Goal: Task Accomplishment & Management: Complete application form

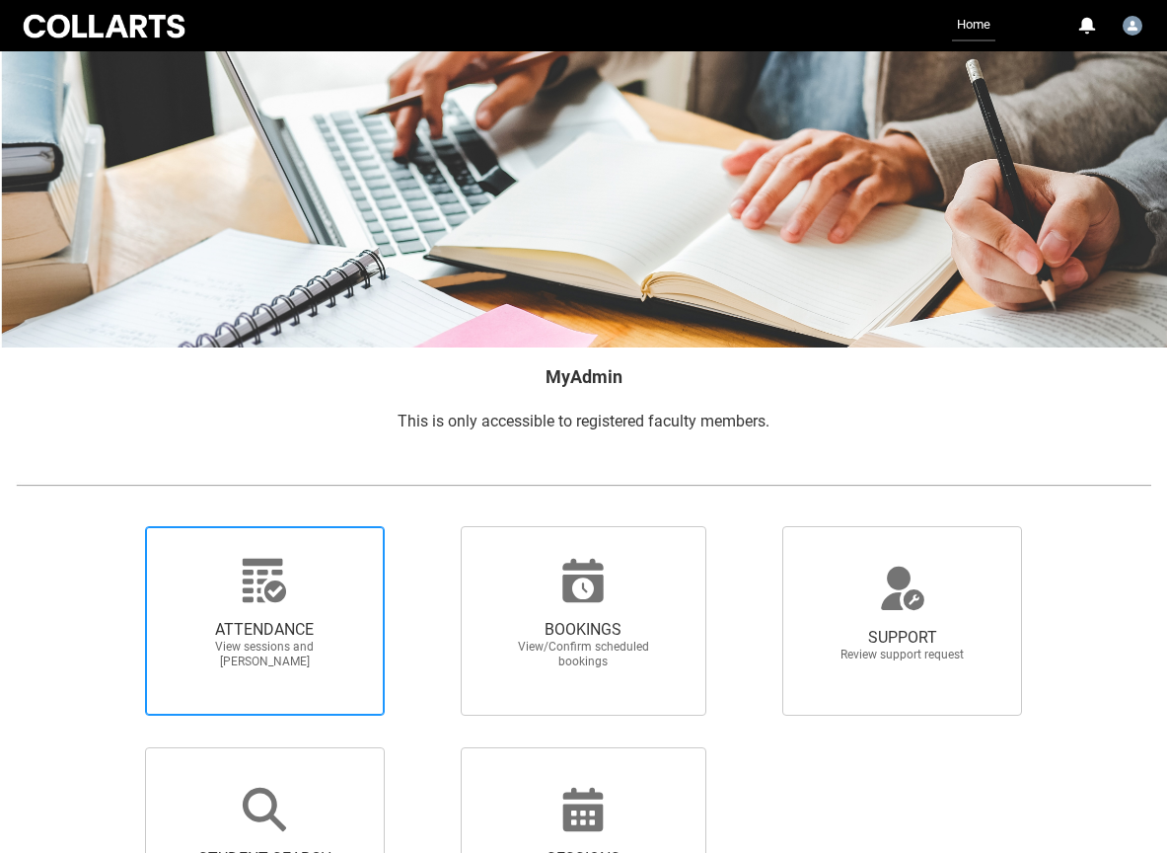
click at [352, 616] on span "ATTENDANCE View sessions and [PERSON_NAME]" at bounding box center [264, 644] width 189 height 81
click at [115, 526] on input "ATTENDANCE View sessions and [PERSON_NAME]" at bounding box center [114, 525] width 1 height 1
radio input "true"
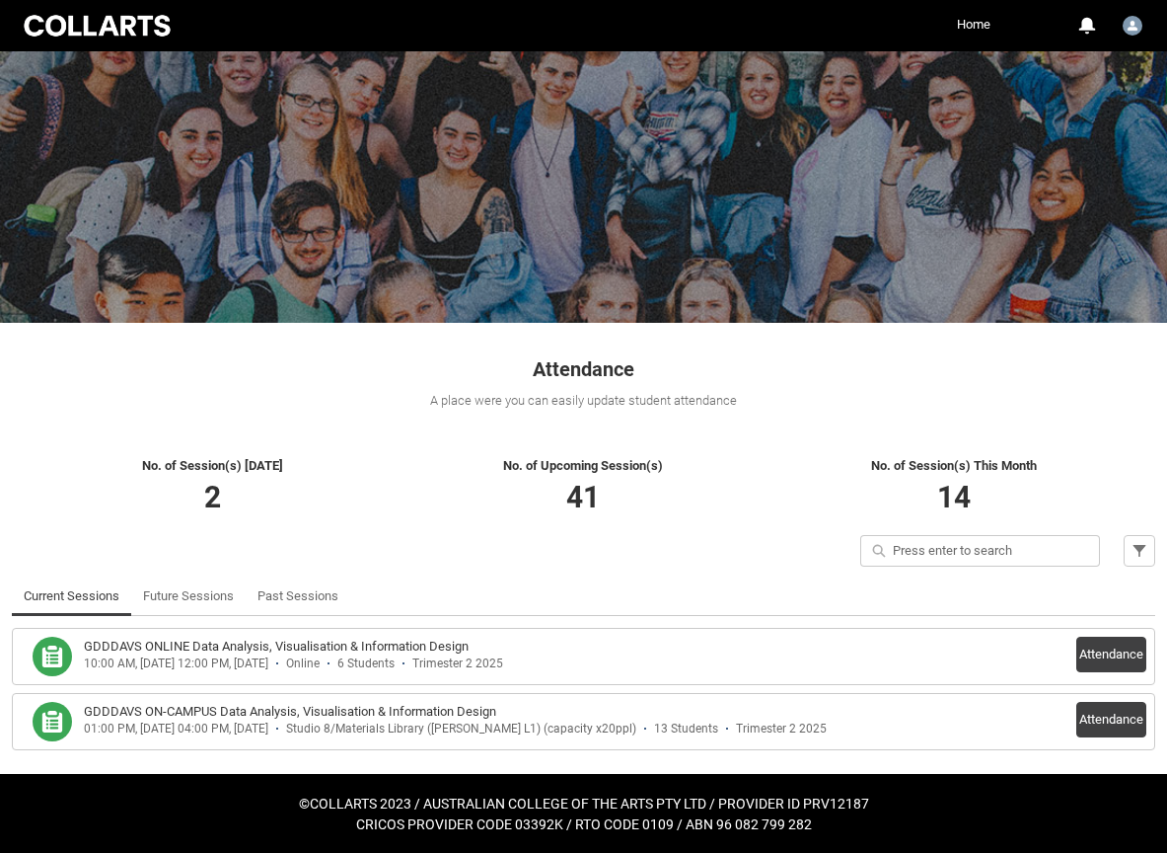
scroll to position [45, 0]
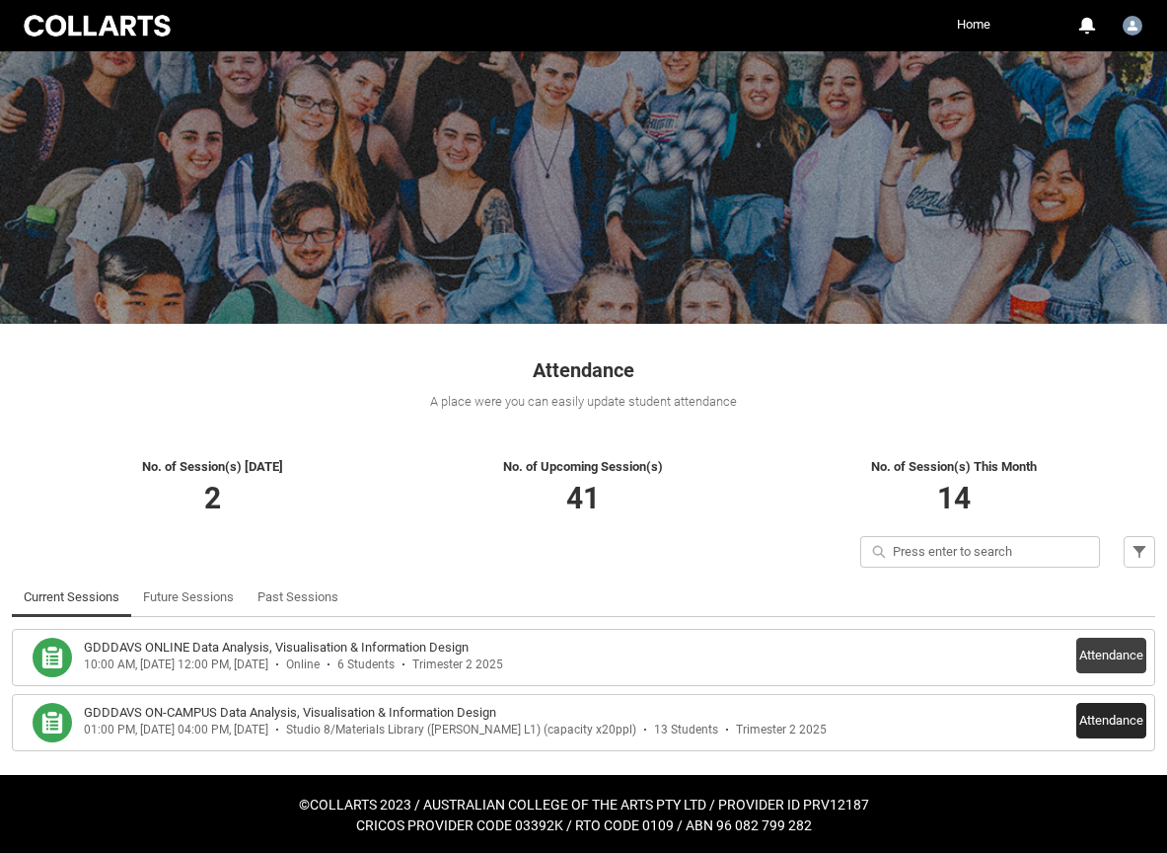
click at [1094, 709] on button "Attendance" at bounding box center [1112, 721] width 70 height 36
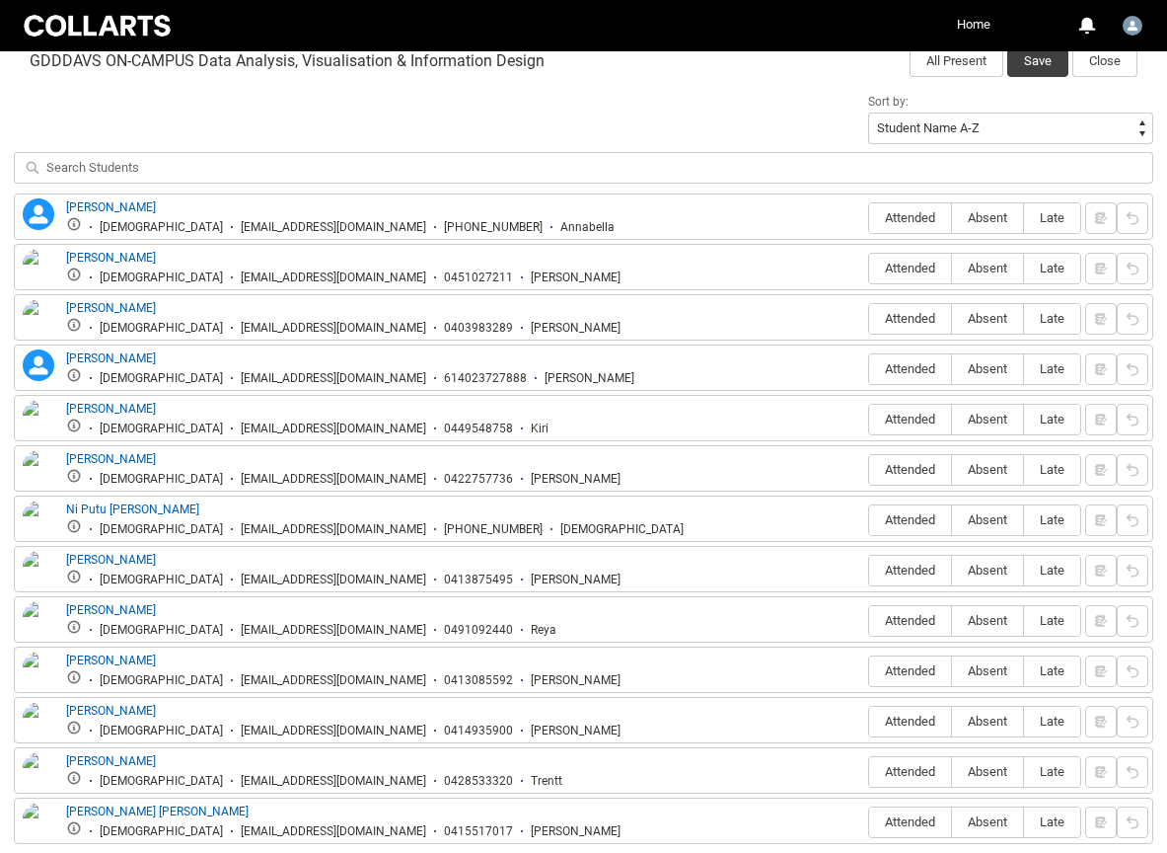
scroll to position [661, 0]
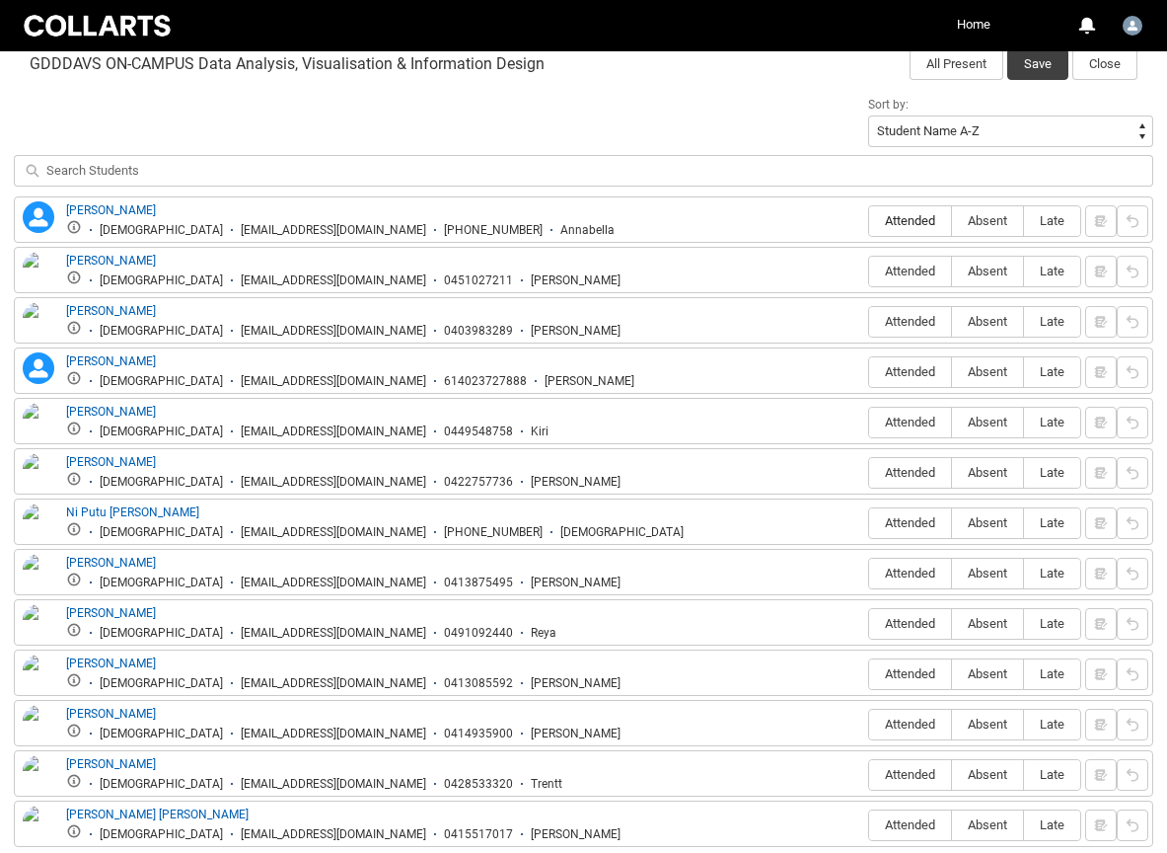
click at [893, 222] on span "Attended" at bounding box center [910, 220] width 82 height 15
click at [869, 221] on input "Attended" at bounding box center [868, 220] width 1 height 1
type lightning-radio-group "Attended"
radio input "true"
click at [989, 274] on span "Absent" at bounding box center [987, 270] width 71 height 15
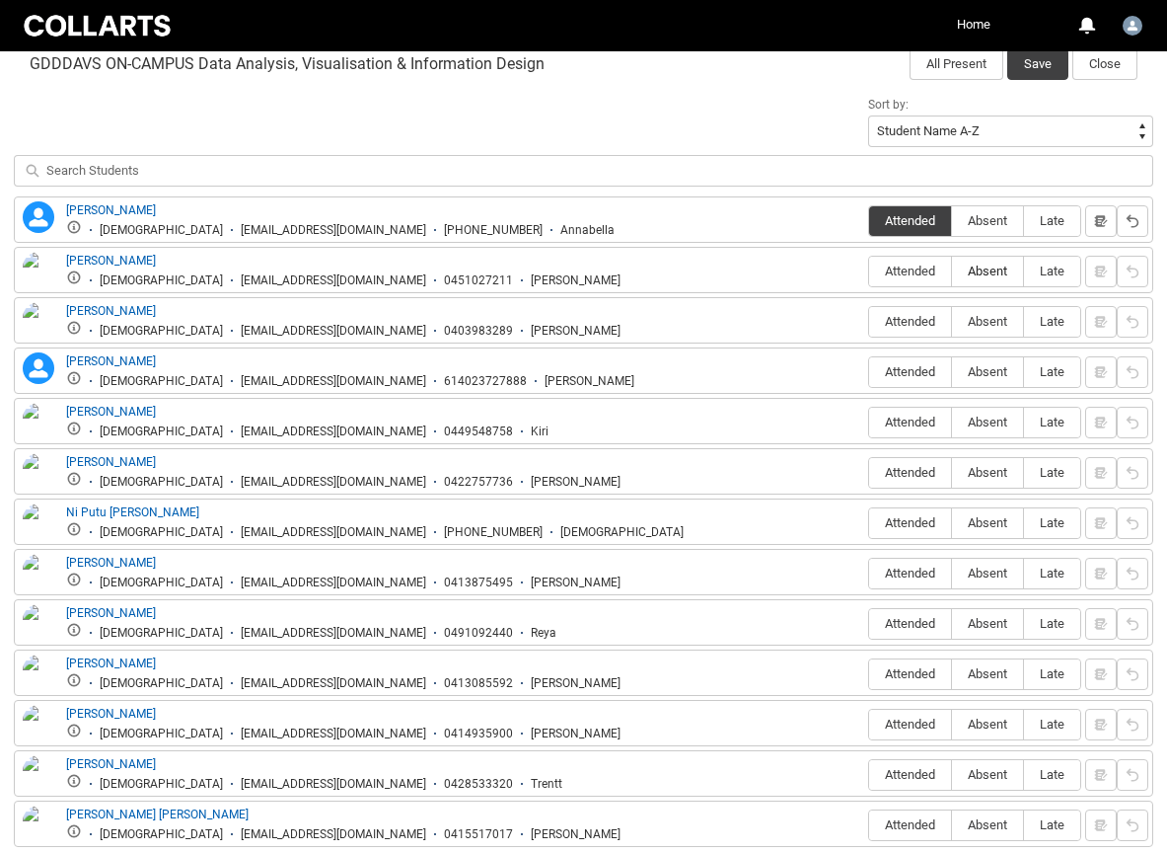
click at [952, 271] on input "Absent" at bounding box center [951, 270] width 1 height 1
type lightning-radio-group "Absent"
radio input "true"
click at [1105, 271] on lightning-primitive-icon "button" at bounding box center [1101, 270] width 14 height 15
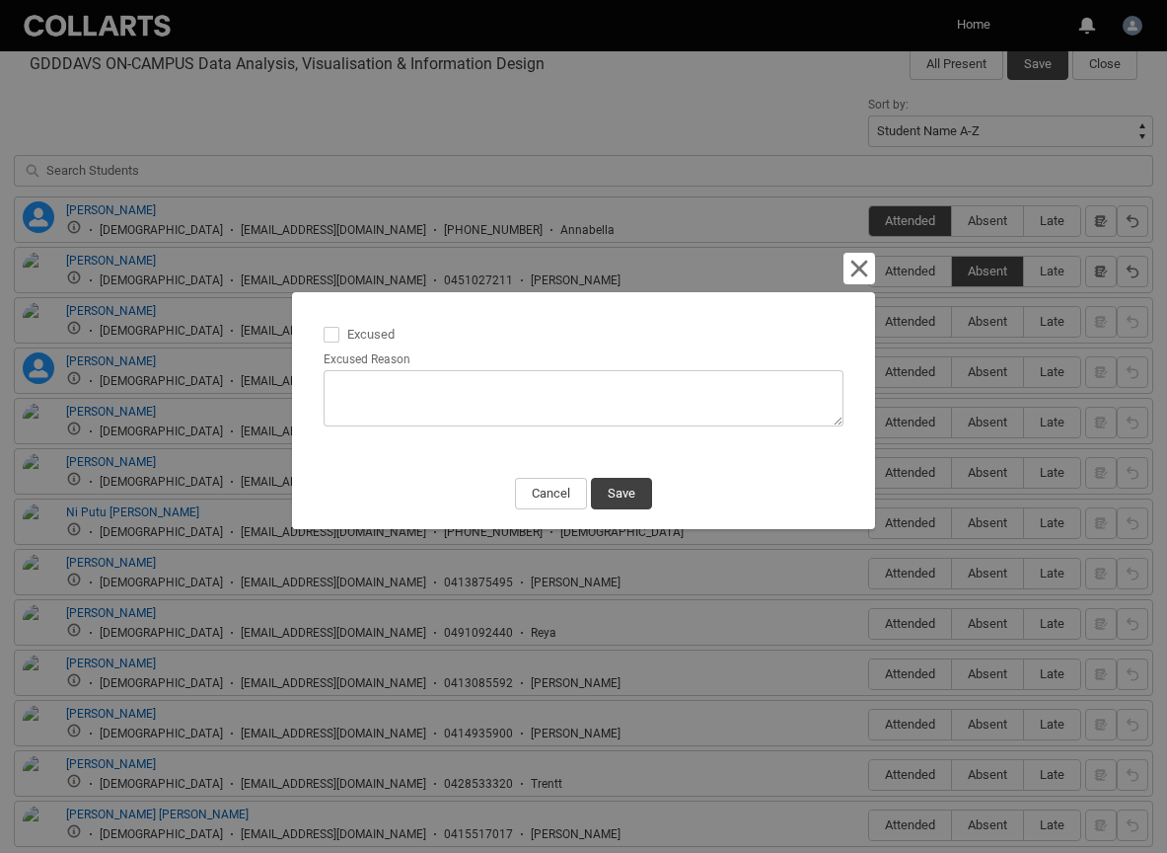
click at [331, 330] on span at bounding box center [332, 335] width 16 height 16
click at [324, 324] on input "Excused" at bounding box center [323, 323] width 1 height 1
type lightning-input "true"
checkbox input "true"
click at [375, 388] on textarea "Excused Reason" at bounding box center [584, 398] width 521 height 56
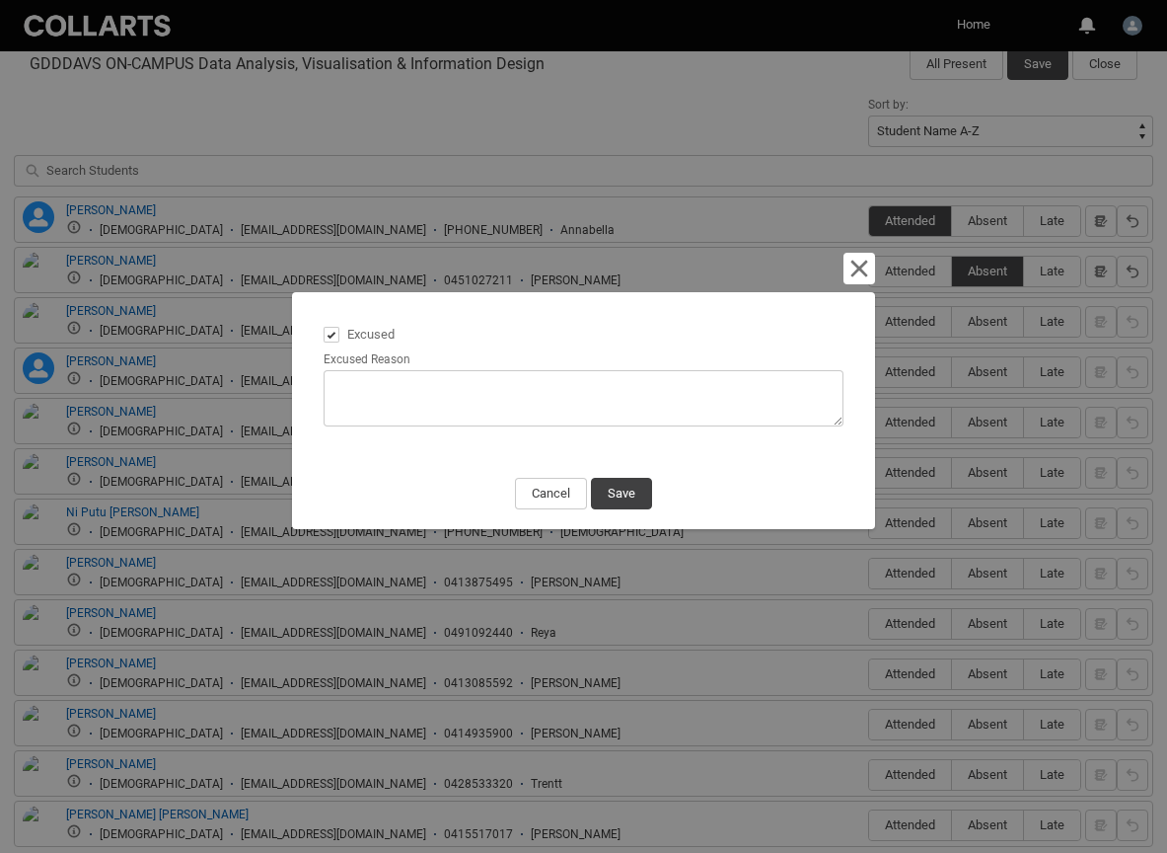
type lightning-textarea "b"
type textarea "b"
type lightning-textarea "be"
type textarea "be"
type lightning-textarea "ber"
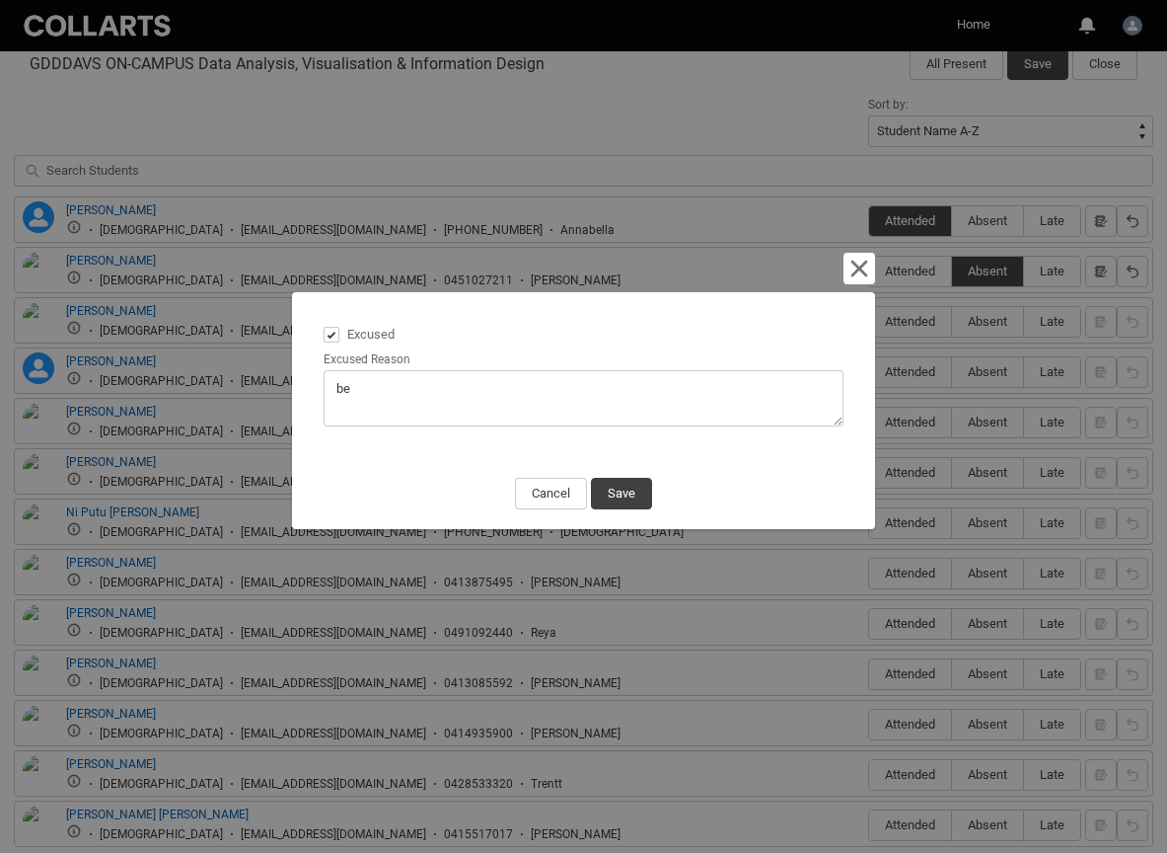
type textarea "ber"
type lightning-textarea "bere"
type textarea "bere"
type lightning-textarea "berea"
type textarea "berea"
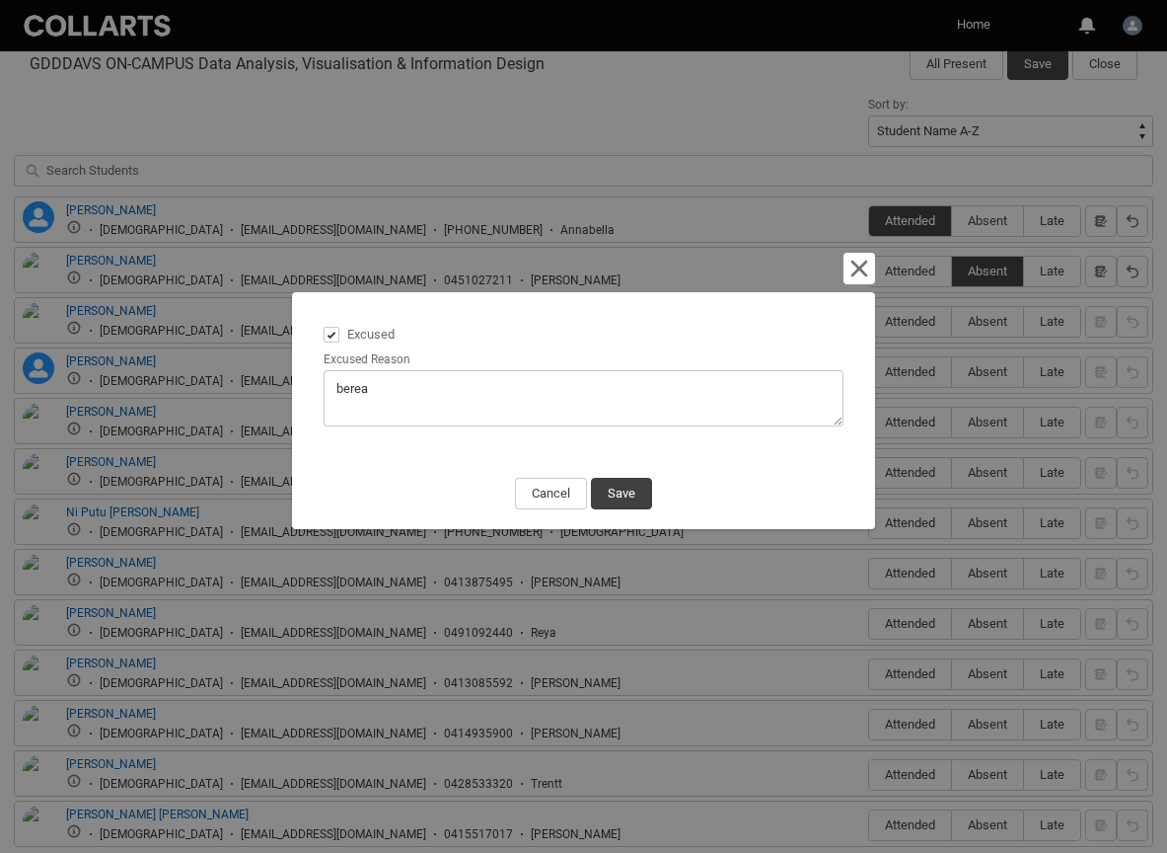
type lightning-textarea "bereav"
type textarea "bereav"
type lightning-textarea "bereave"
type textarea "bereave"
type lightning-textarea "bereavem"
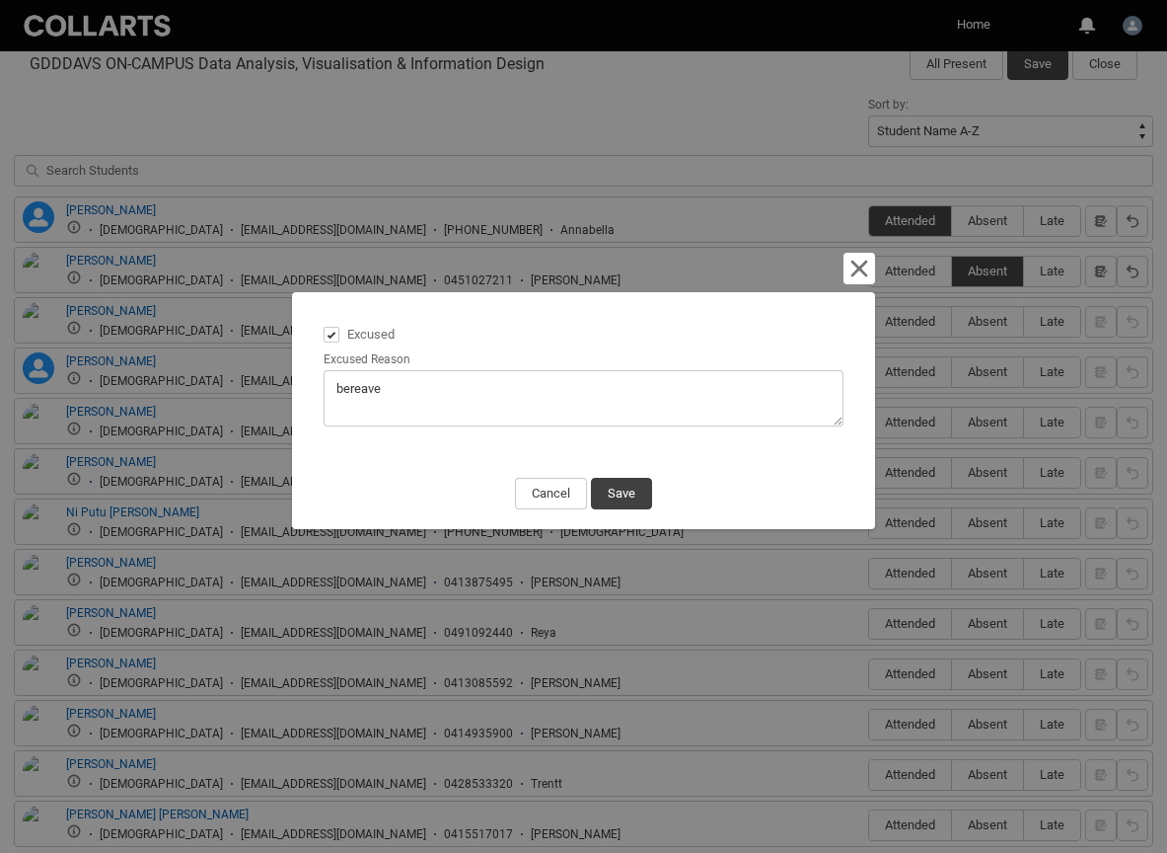
type textarea "bereavem"
type lightning-textarea "bereaveme"
type textarea "bereaveme"
type lightning-textarea "bereavemen"
type textarea "bereavemen"
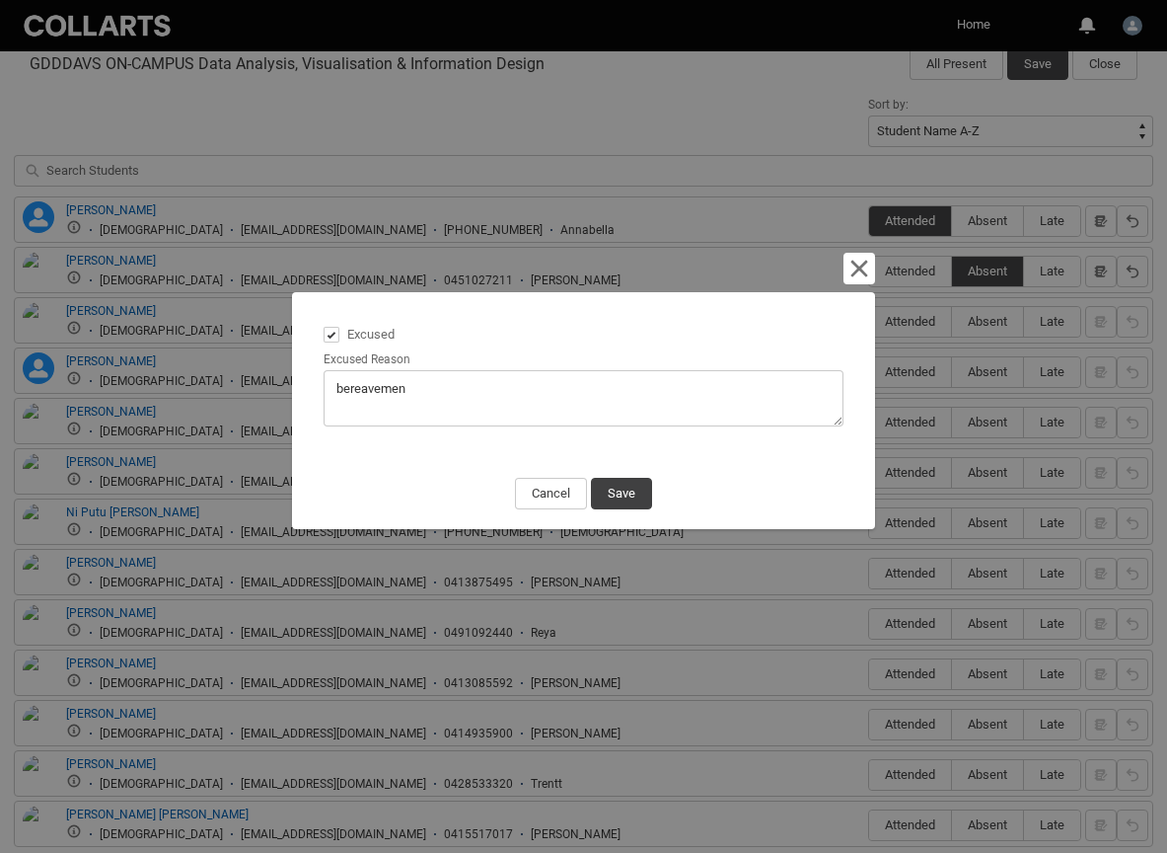
type lightning-textarea "bereavement"
type textarea "bereavement"
click at [617, 489] on button "Save" at bounding box center [621, 494] width 61 height 32
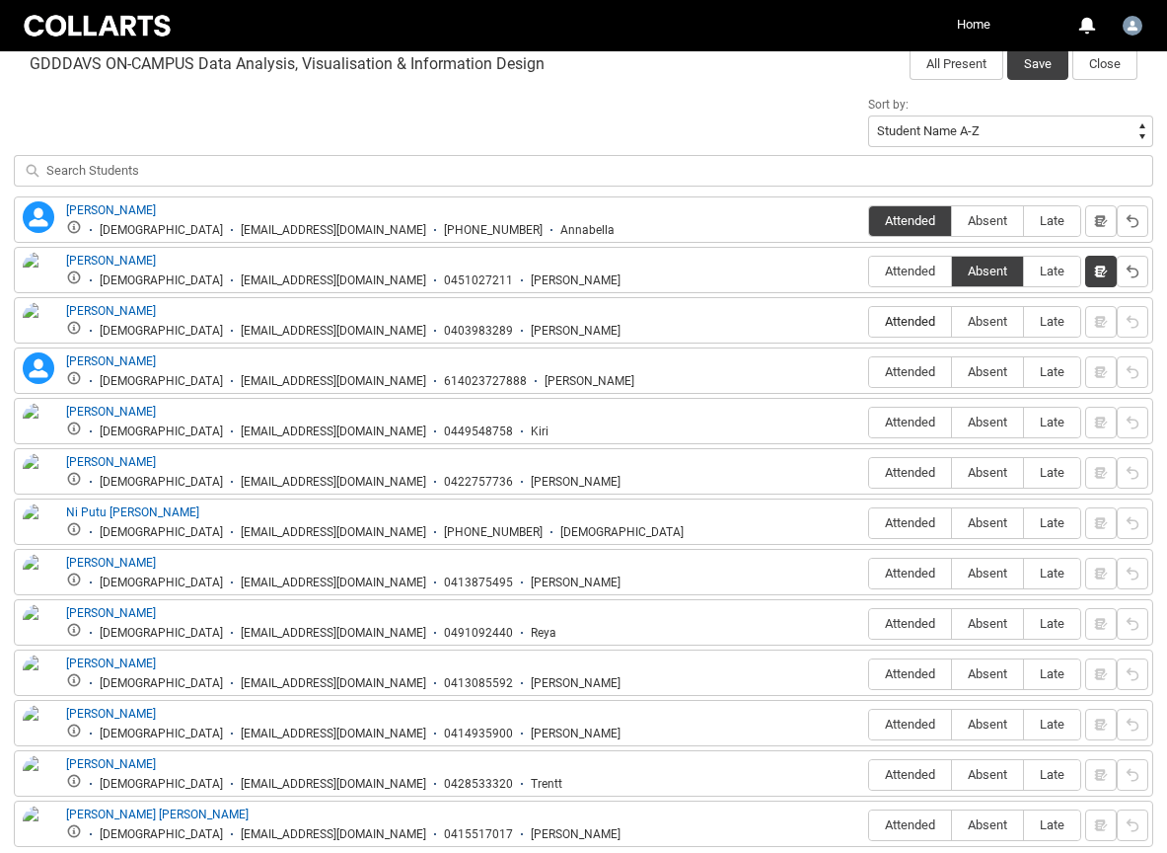
click at [914, 328] on span "Attended" at bounding box center [910, 321] width 82 height 15
click at [869, 322] on input "Attended" at bounding box center [868, 321] width 1 height 1
type lightning-radio-group "Attended"
radio input "true"
click at [992, 369] on span "Absent" at bounding box center [987, 371] width 71 height 15
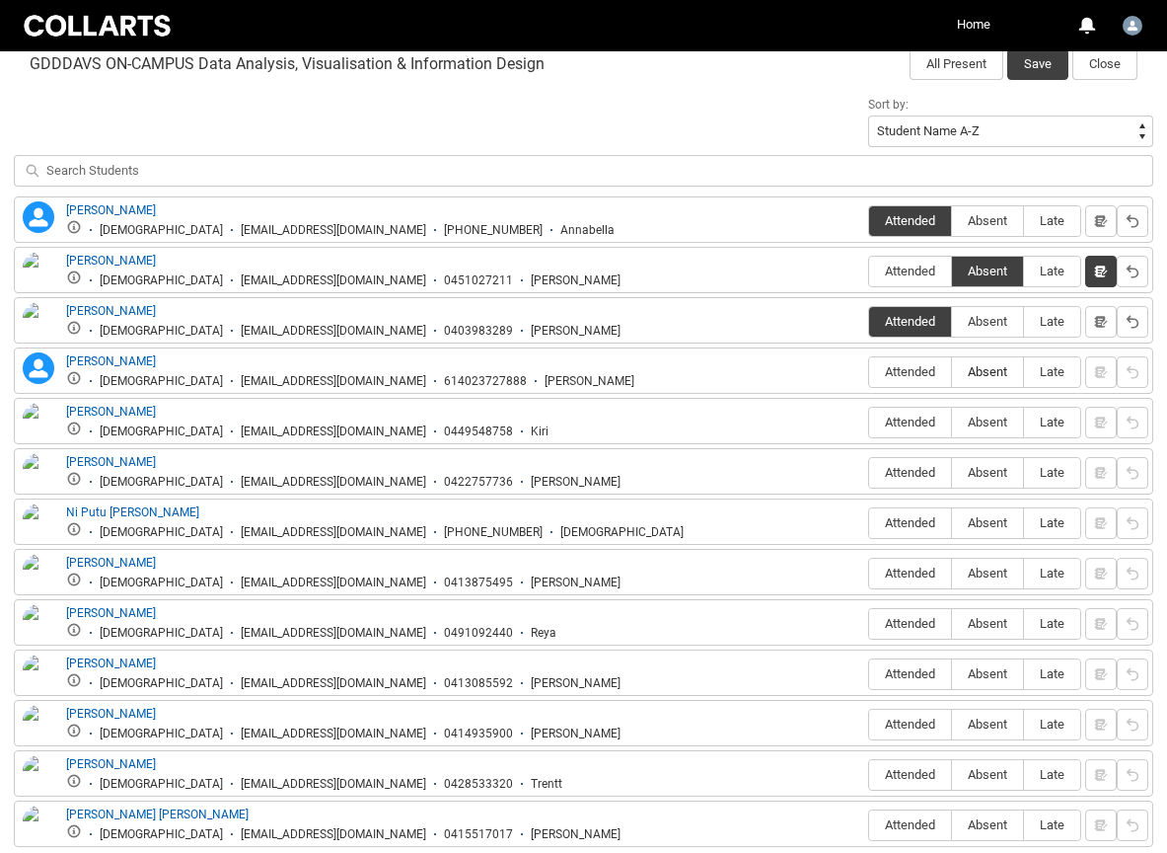
click at [952, 371] on input "Absent" at bounding box center [951, 371] width 1 height 1
type lightning-radio-group "Absent"
radio input "true"
click at [992, 416] on span "Absent" at bounding box center [987, 421] width 71 height 15
click at [952, 421] on input "Absent" at bounding box center [951, 421] width 1 height 1
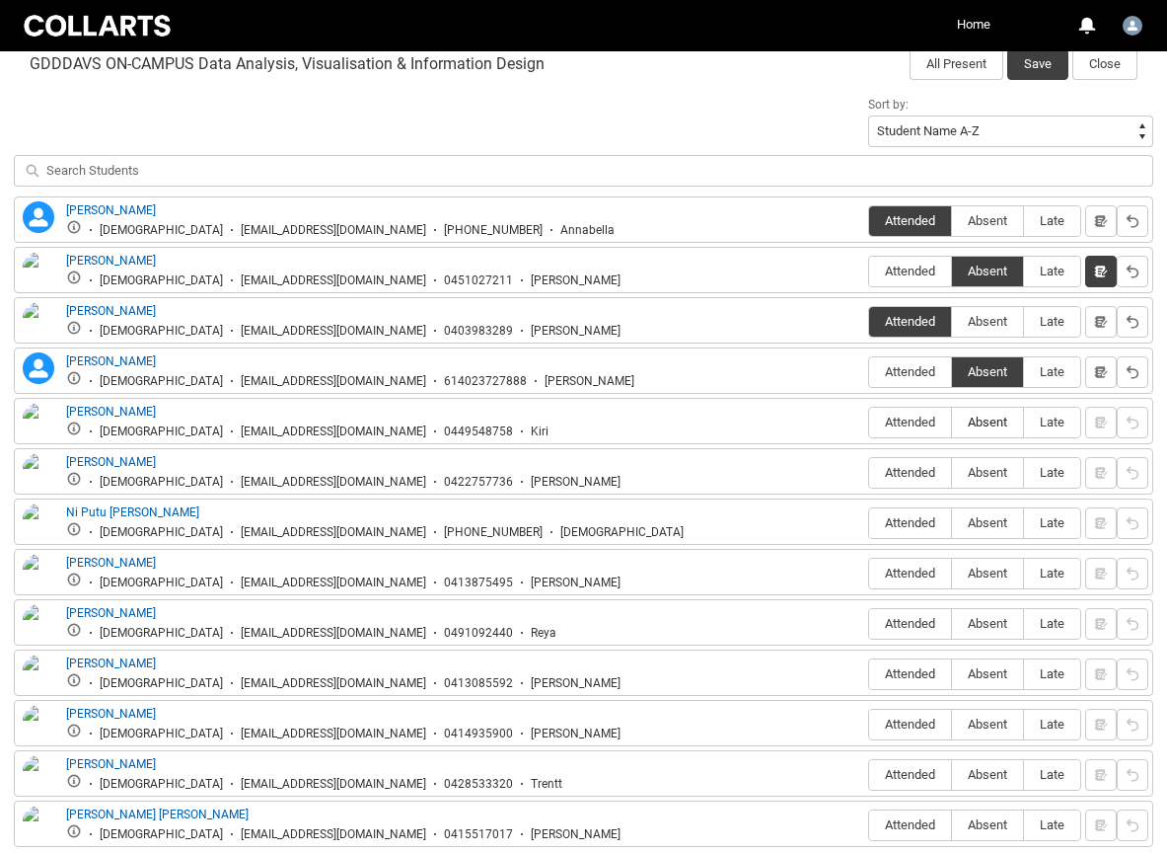
type lightning-radio-group "Absent"
radio input "true"
click at [912, 465] on span "Attended" at bounding box center [910, 472] width 82 height 15
click at [869, 472] on input "Attended" at bounding box center [868, 472] width 1 height 1
type lightning-radio-group "Attended"
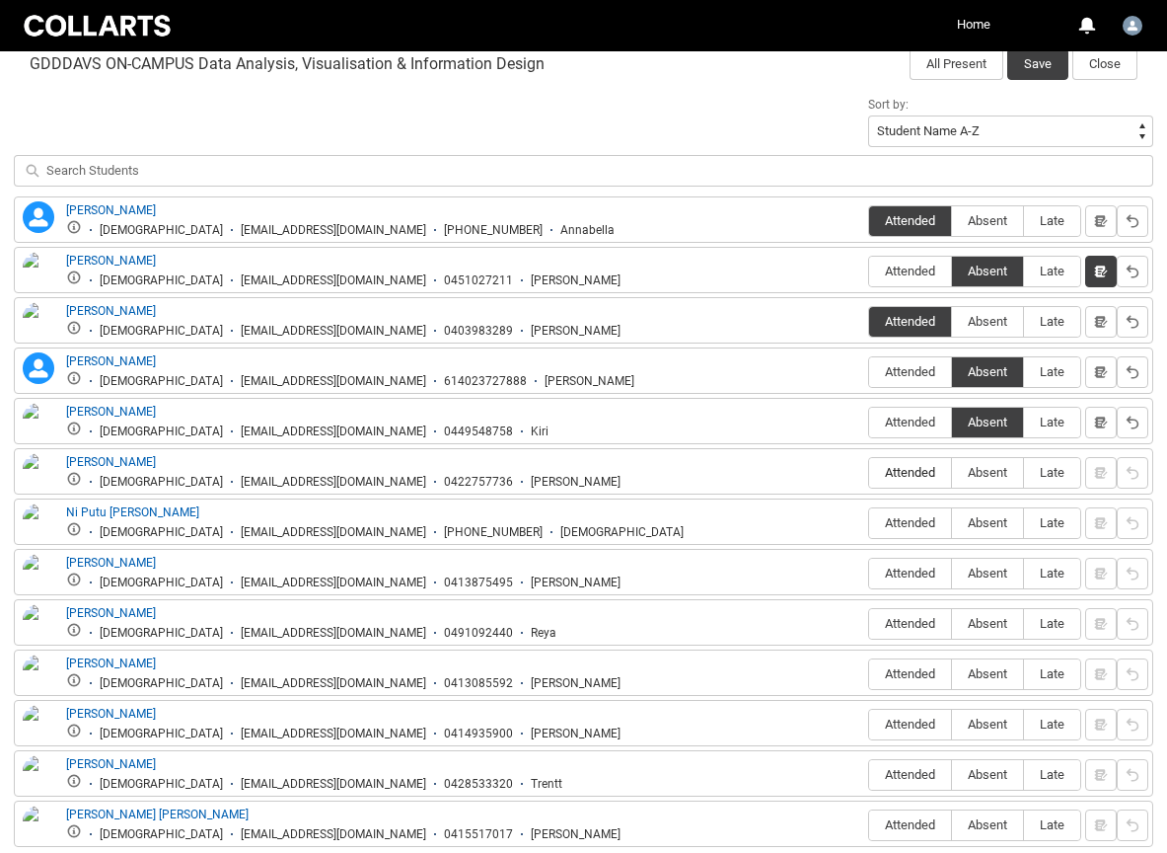
radio input "true"
click at [984, 518] on span "Absent" at bounding box center [987, 522] width 71 height 15
click at [952, 522] on input "Absent" at bounding box center [951, 522] width 1 height 1
type lightning-radio-group "Absent"
radio input "true"
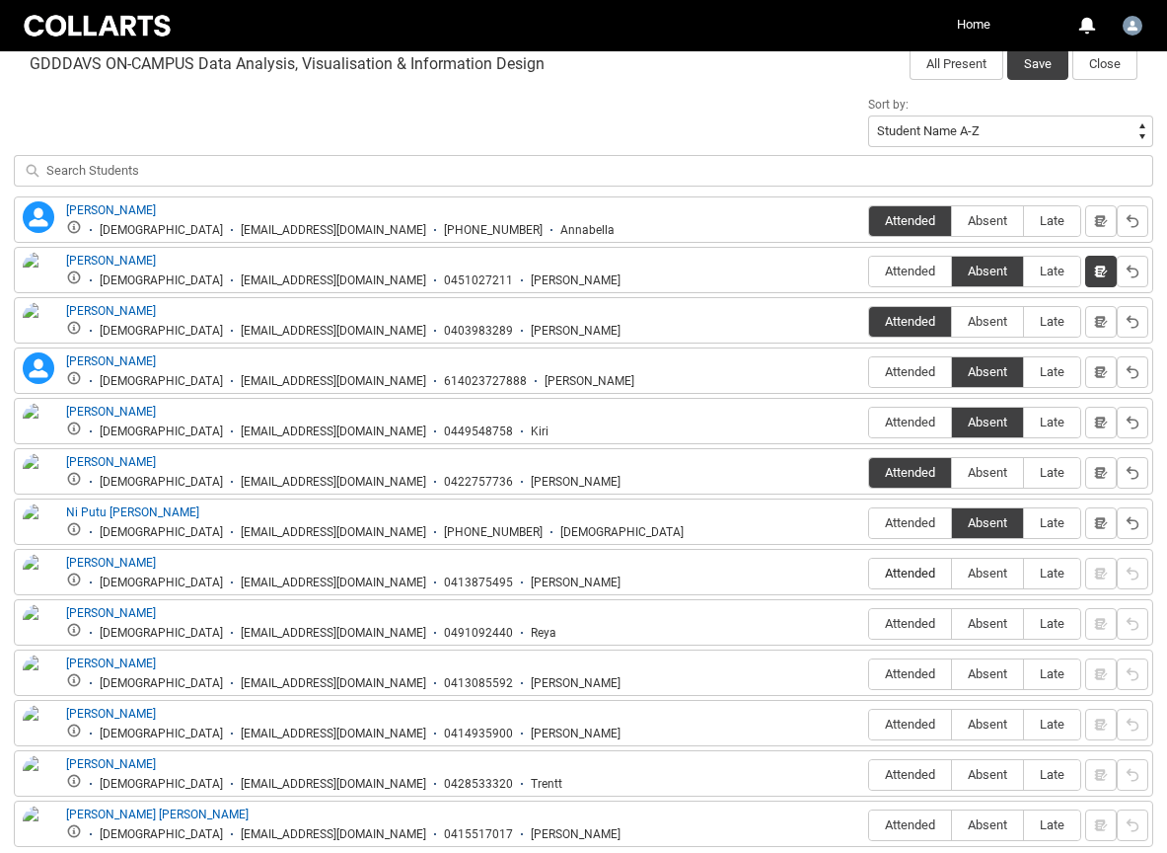
click at [909, 579] on span "Attended" at bounding box center [910, 572] width 82 height 15
click at [869, 573] on input "Attended" at bounding box center [868, 572] width 1 height 1
type lightning-radio-group "Attended"
radio input "true"
click at [1000, 633] on label "Absent" at bounding box center [987, 624] width 71 height 31
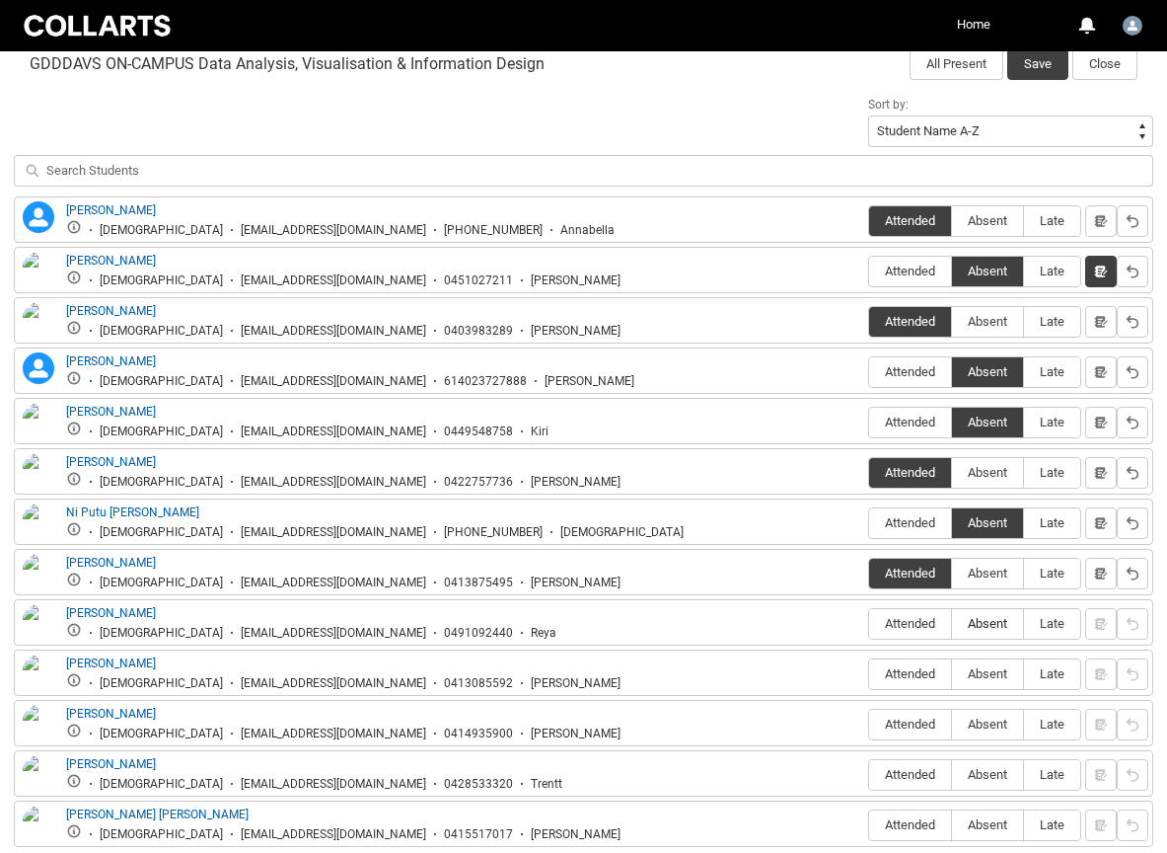
click at [952, 624] on input "Absent" at bounding box center [951, 623] width 1 height 1
type lightning-radio-group "Absent"
radio input "true"
click at [991, 671] on span "Absent" at bounding box center [987, 673] width 71 height 15
click at [952, 673] on input "Absent" at bounding box center [951, 673] width 1 height 1
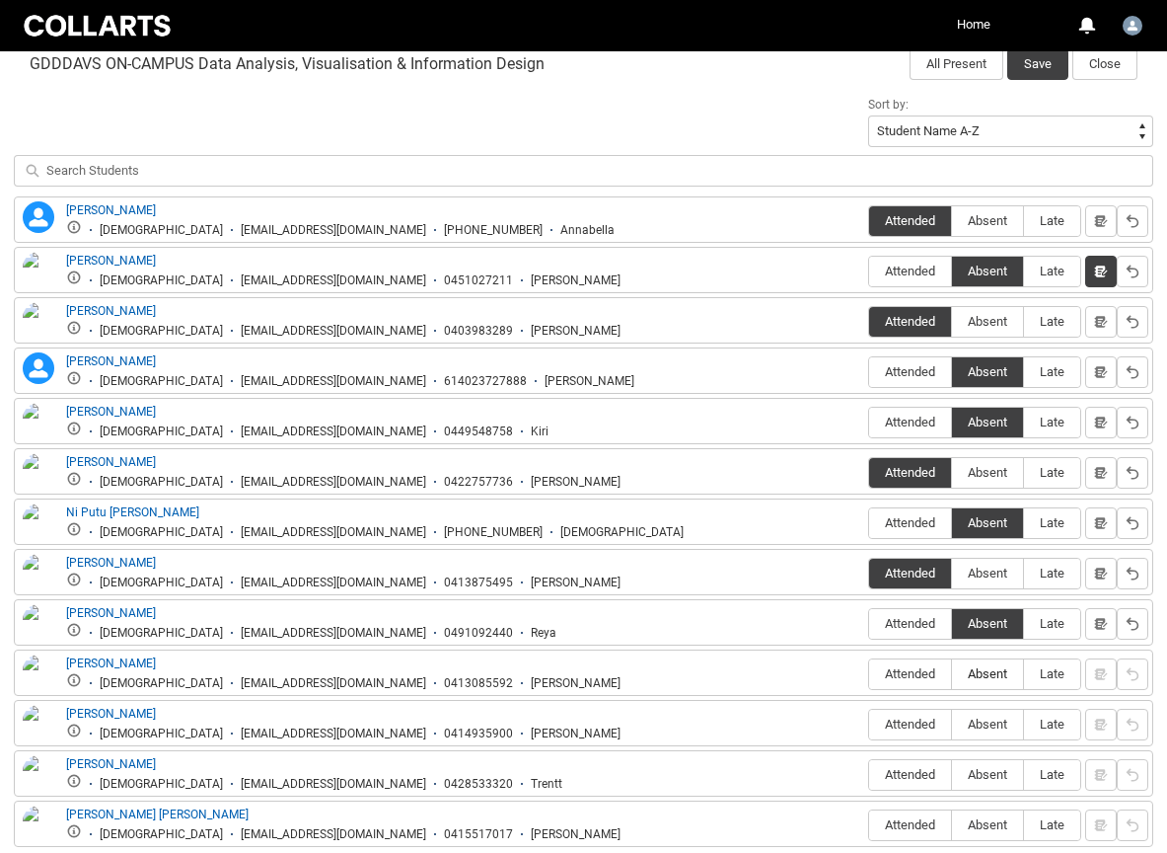
type lightning-radio-group "Absent"
radio input "true"
click at [985, 725] on span "Absent" at bounding box center [987, 723] width 71 height 15
click at [952, 724] on input "Absent" at bounding box center [951, 723] width 1 height 1
type lightning-radio-group "Absent"
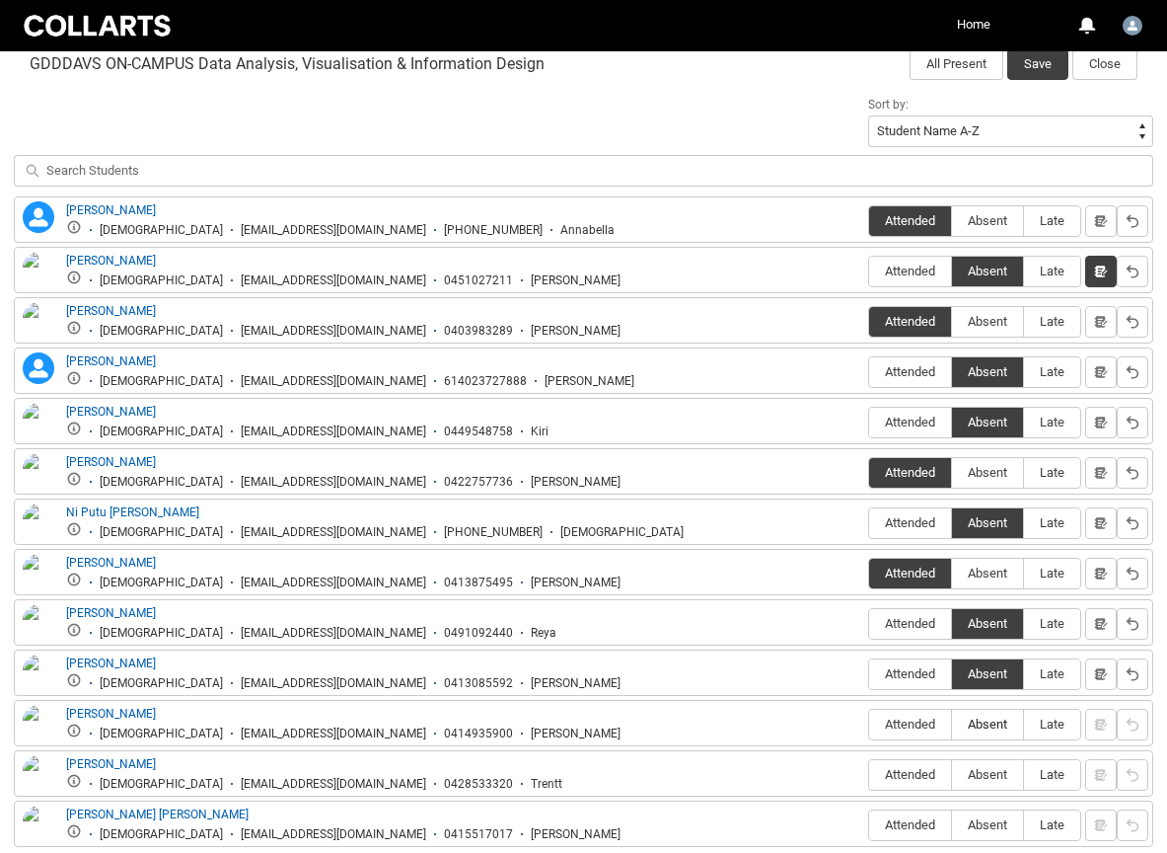
radio input "true"
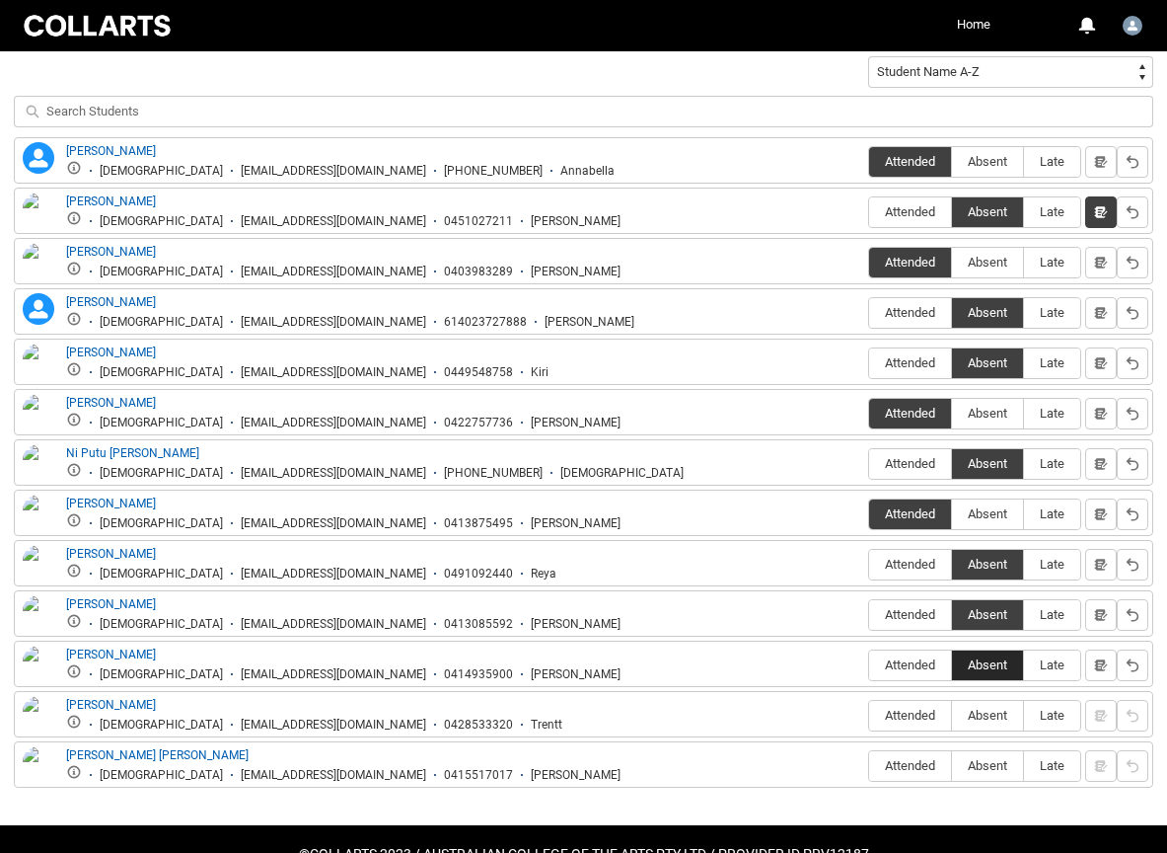
scroll to position [734, 0]
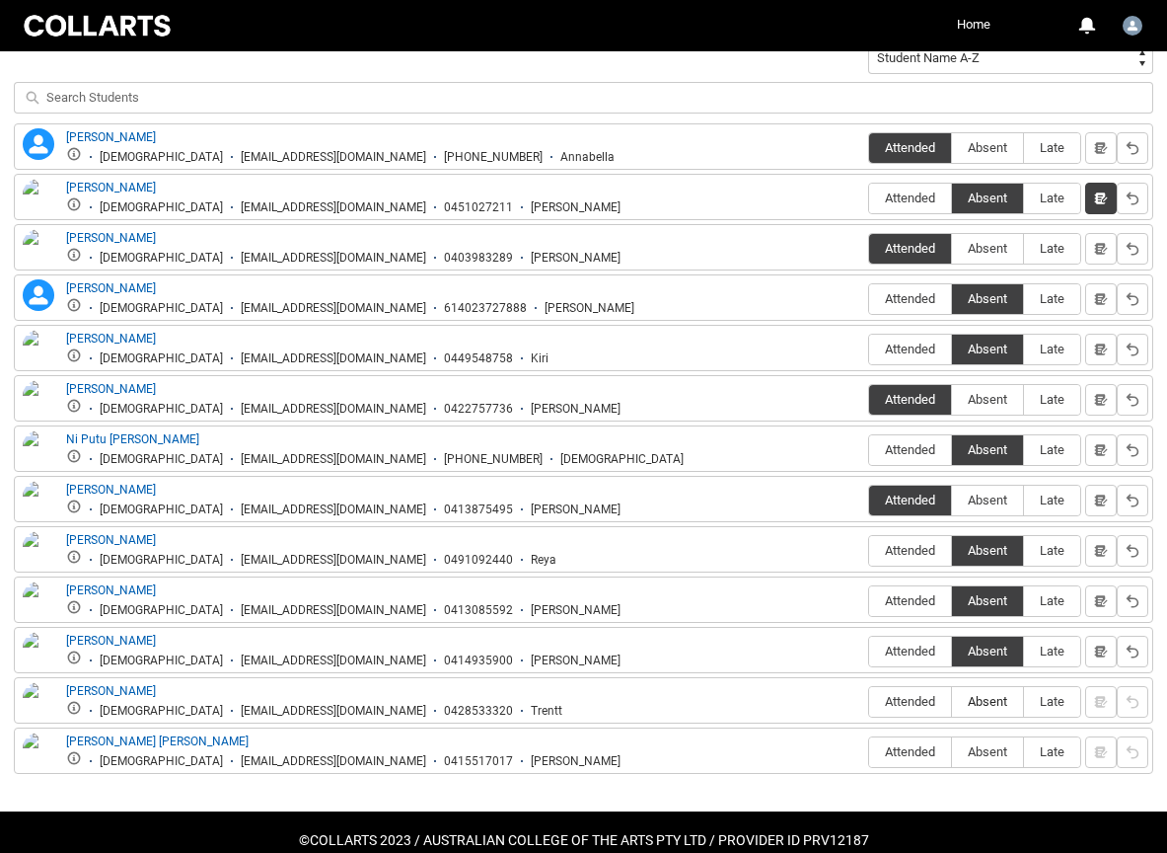
click at [987, 712] on label "Absent" at bounding box center [987, 702] width 71 height 31
click at [952, 702] on input "Absent" at bounding box center [951, 701] width 1 height 1
type lightning-radio-group "Absent"
radio input "true"
click at [987, 737] on label "Absent" at bounding box center [987, 752] width 71 height 31
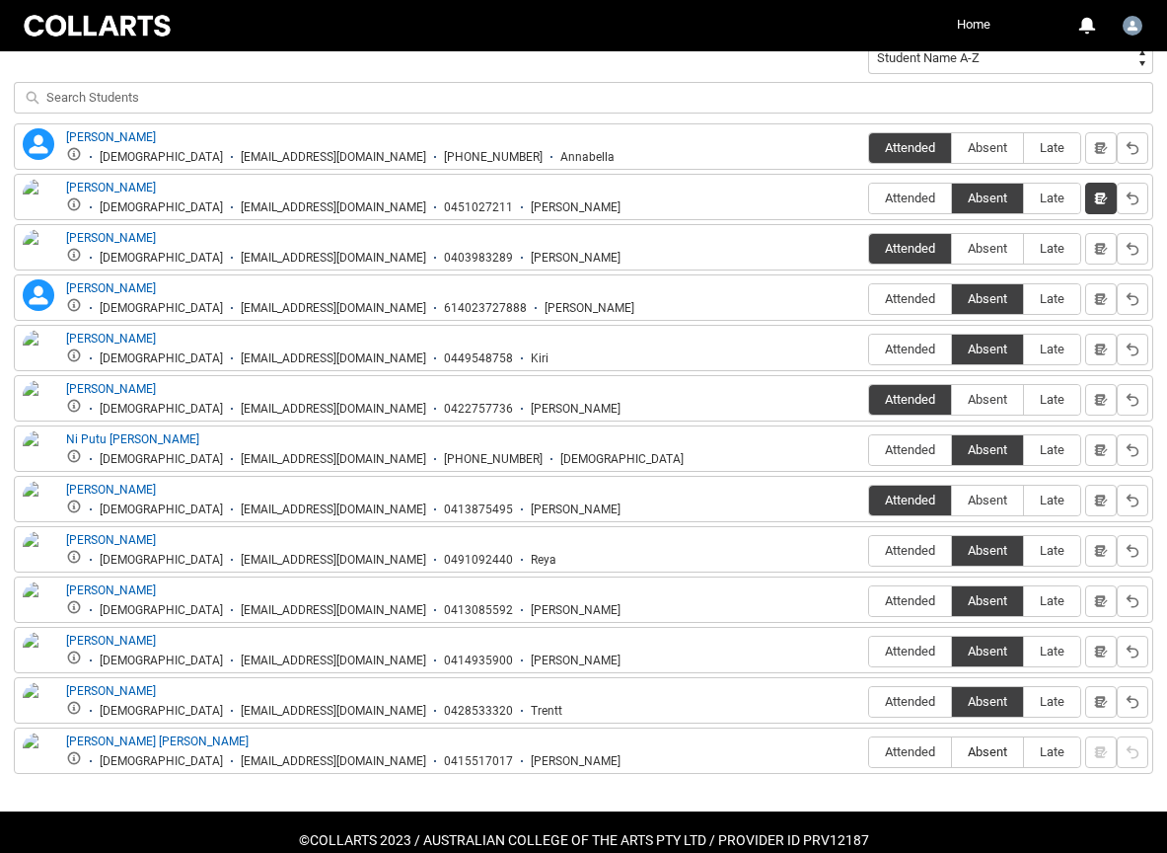
click at [952, 751] on input "Absent" at bounding box center [951, 751] width 1 height 1
type lightning-radio-group "Absent"
radio input "true"
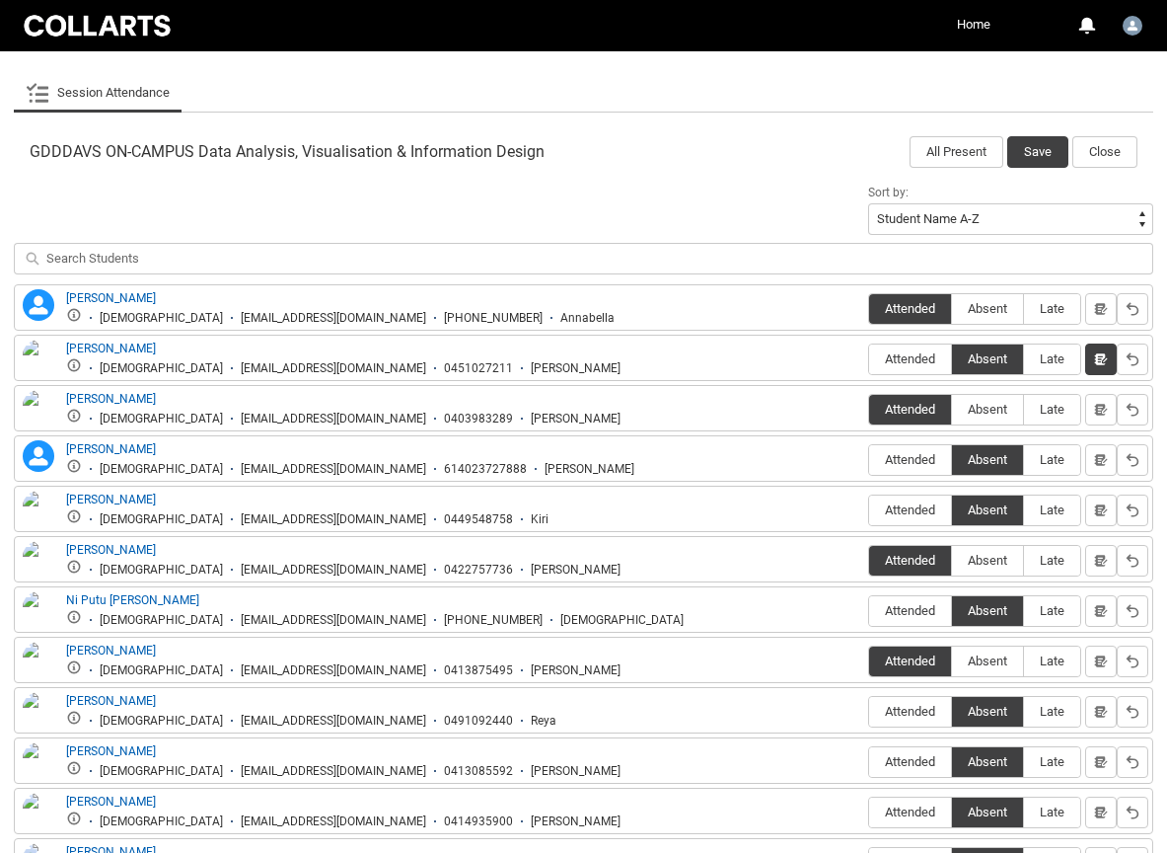
scroll to position [556, 0]
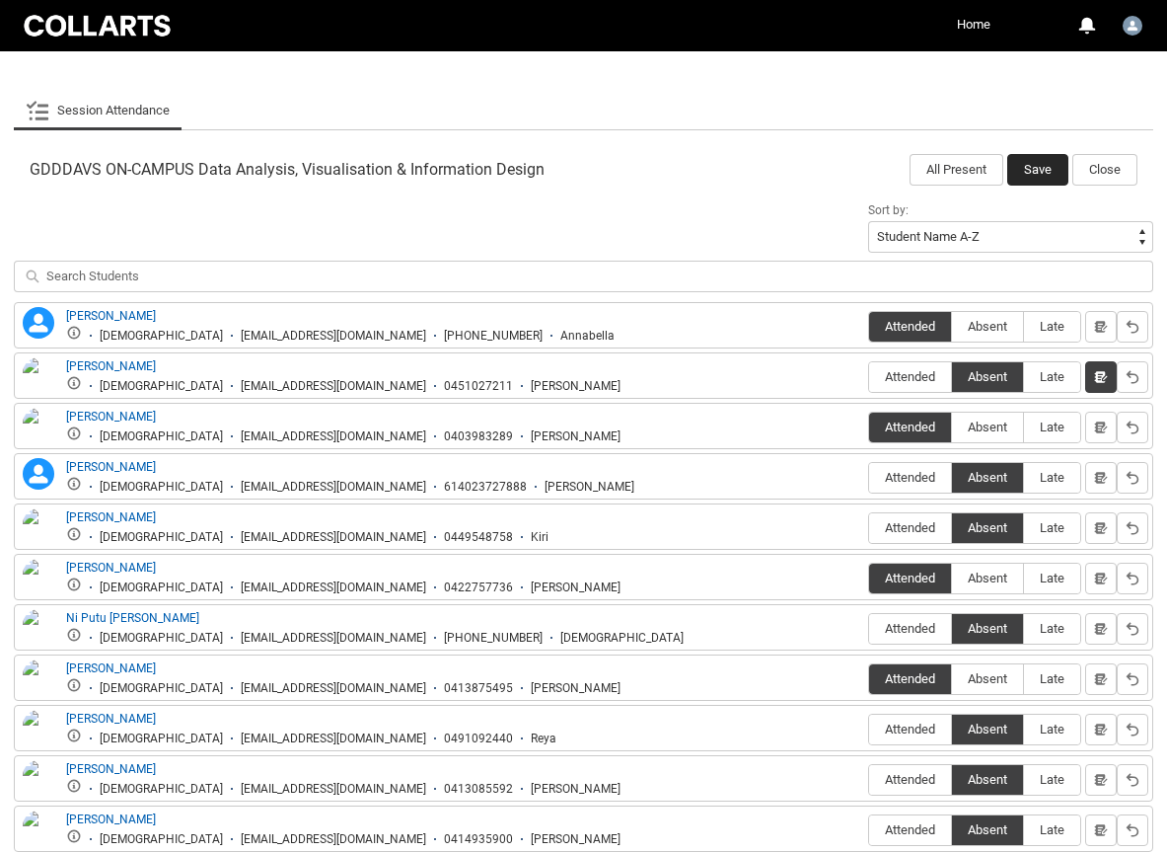
click at [1034, 170] on button "Save" at bounding box center [1037, 170] width 61 height 32
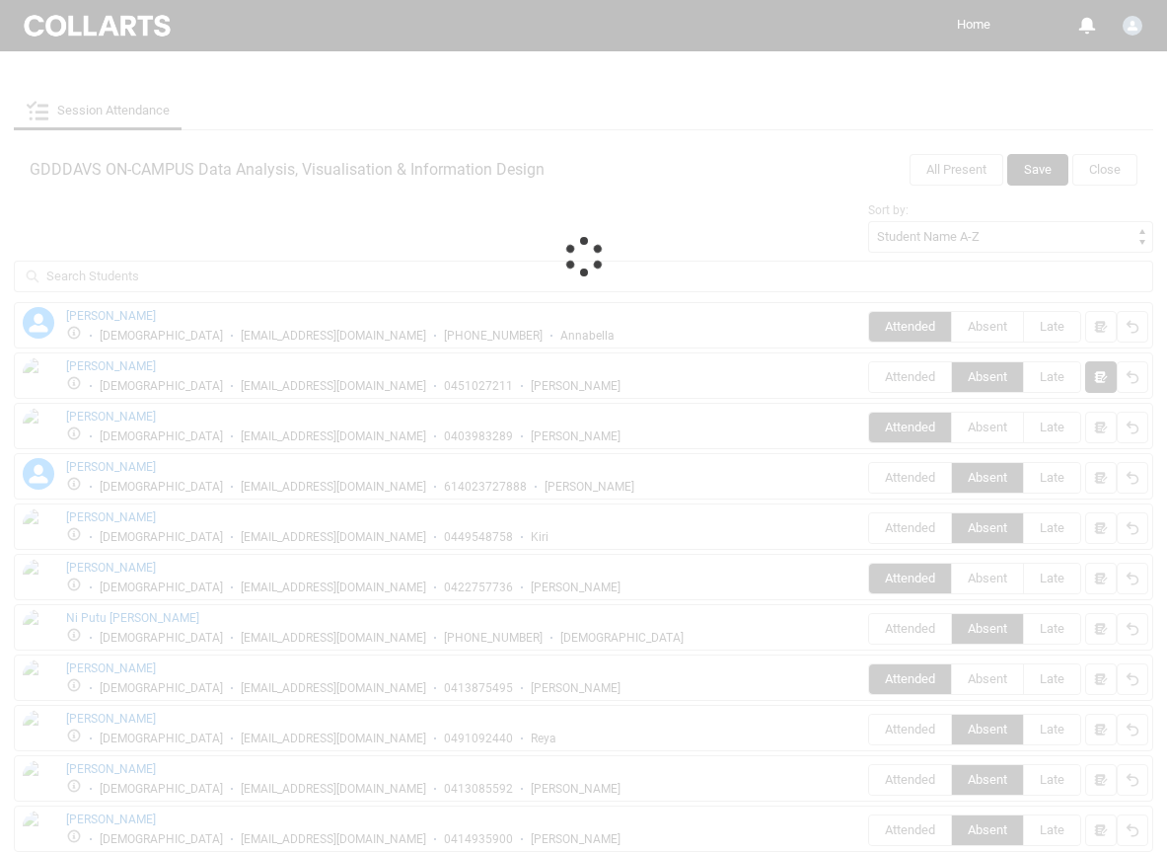
scroll to position [45, 0]
